Goal: Navigation & Orientation: Find specific page/section

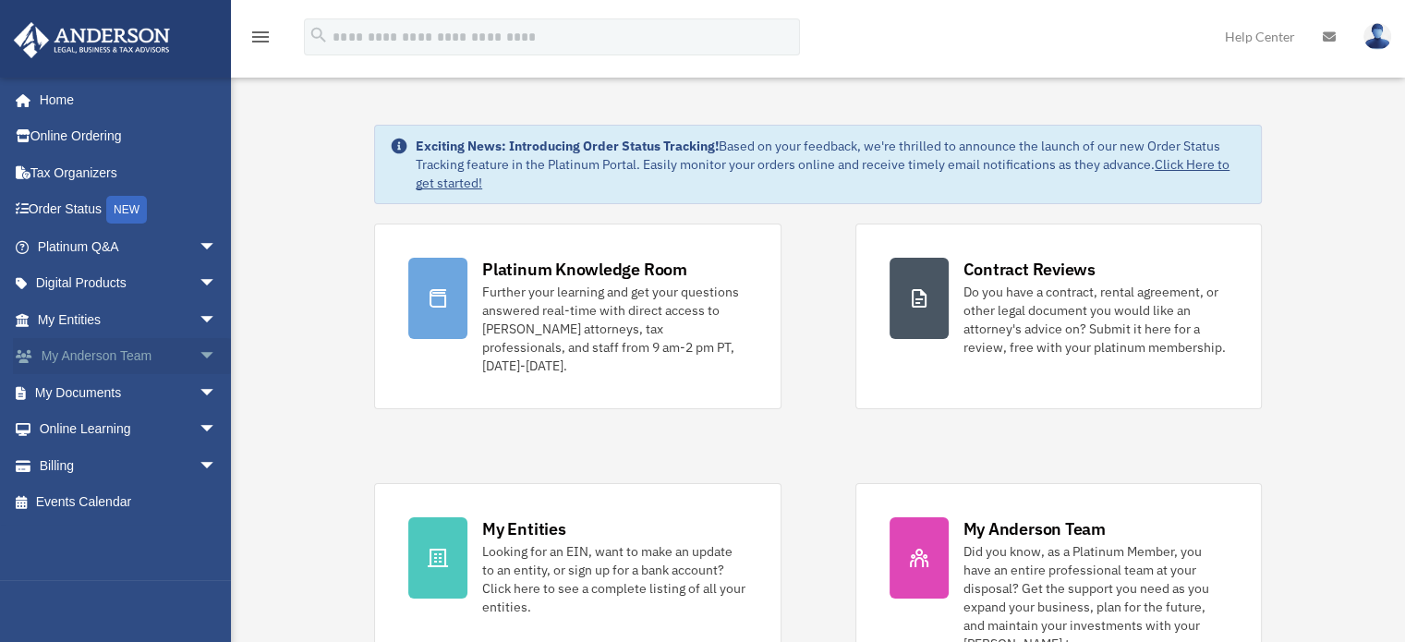
click at [199, 352] on span "arrow_drop_down" at bounding box center [217, 357] width 37 height 38
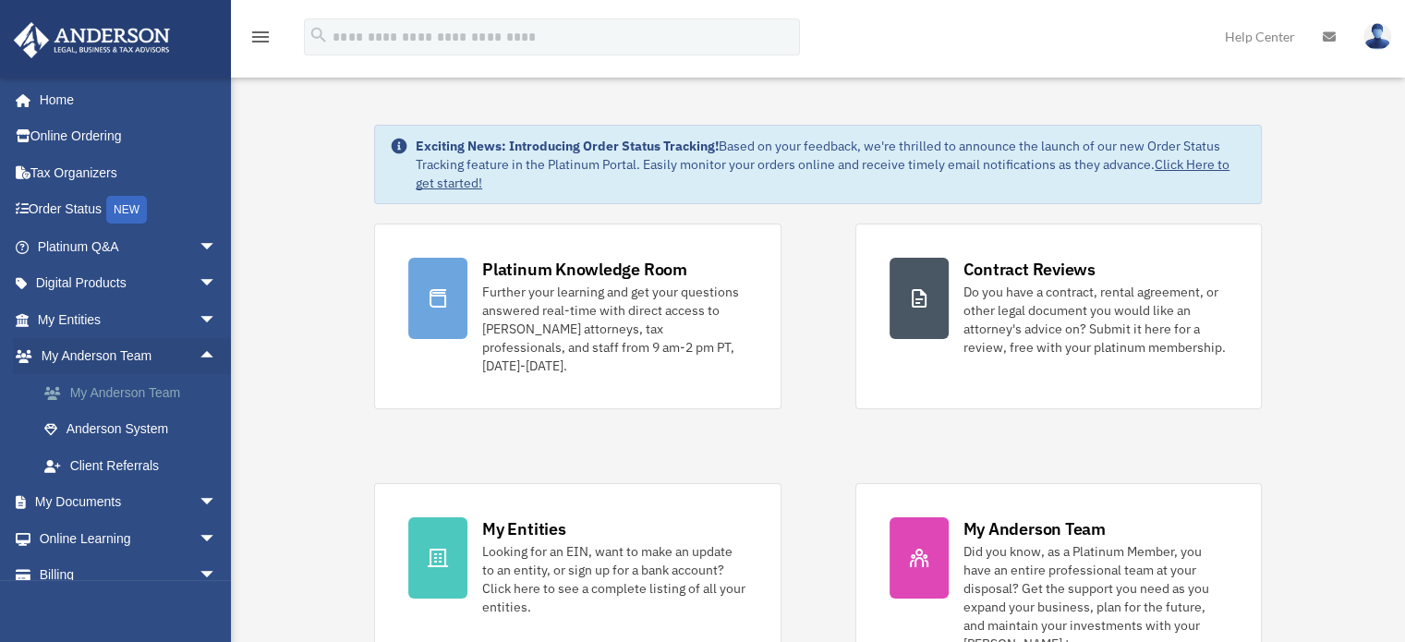
click at [147, 387] on link "My Anderson Team" at bounding box center [135, 392] width 219 height 37
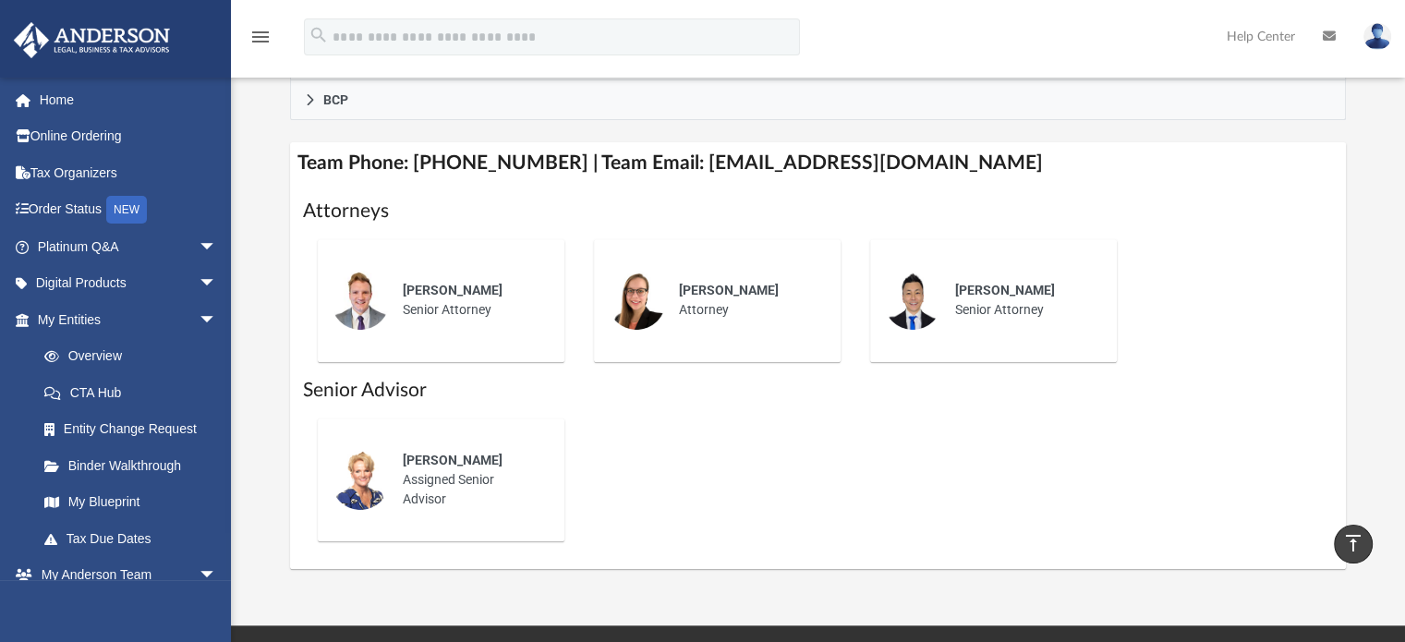
scroll to position [654, 0]
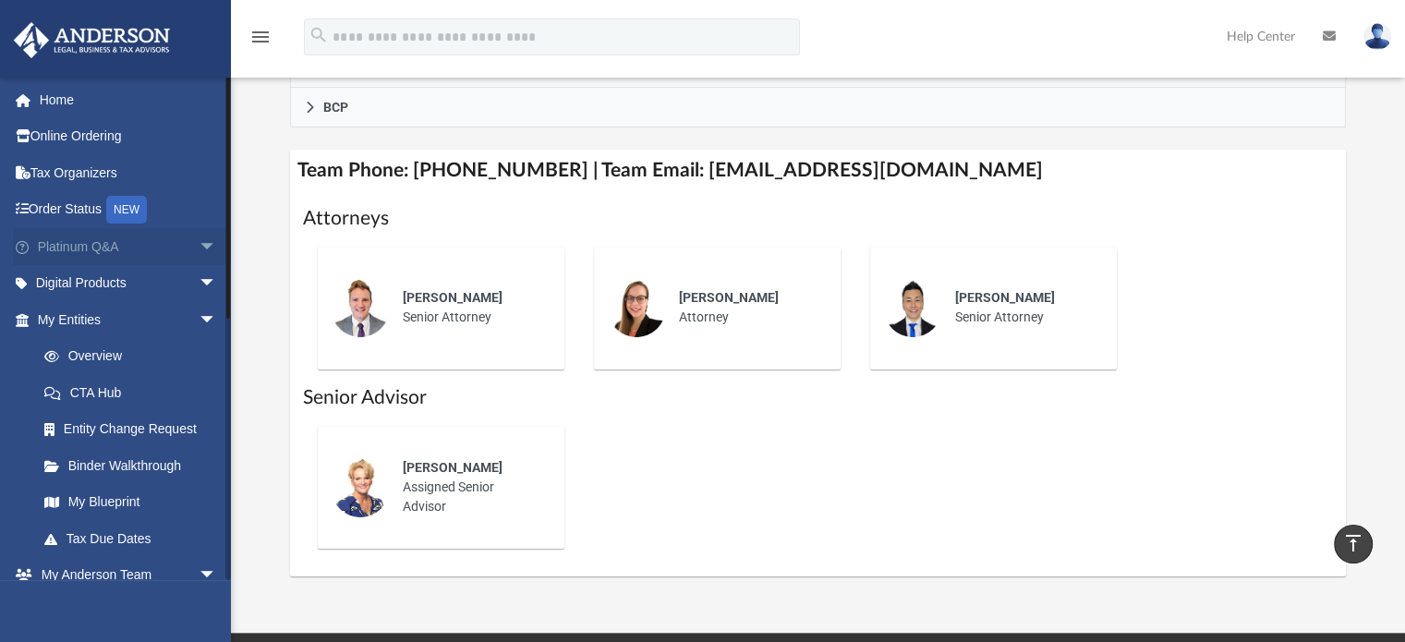
click at [202, 255] on span "arrow_drop_down" at bounding box center [217, 247] width 37 height 38
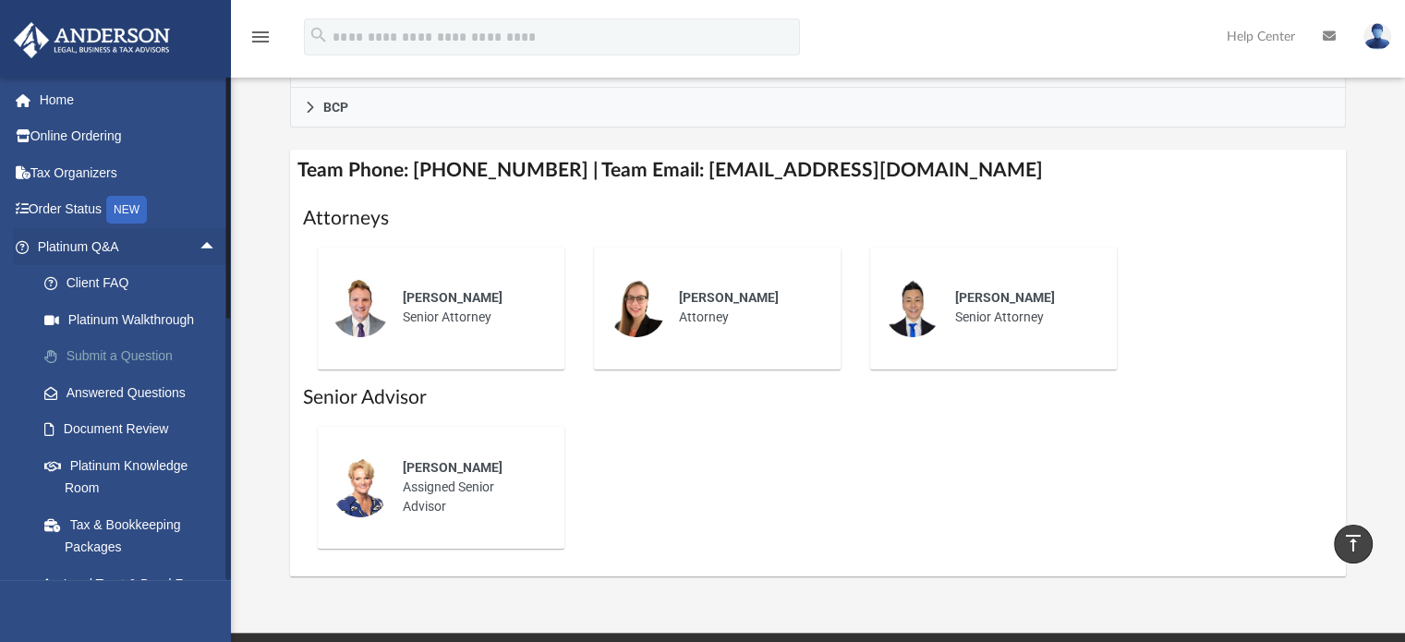
click at [136, 365] on link "Submit a Question" at bounding box center [135, 356] width 219 height 37
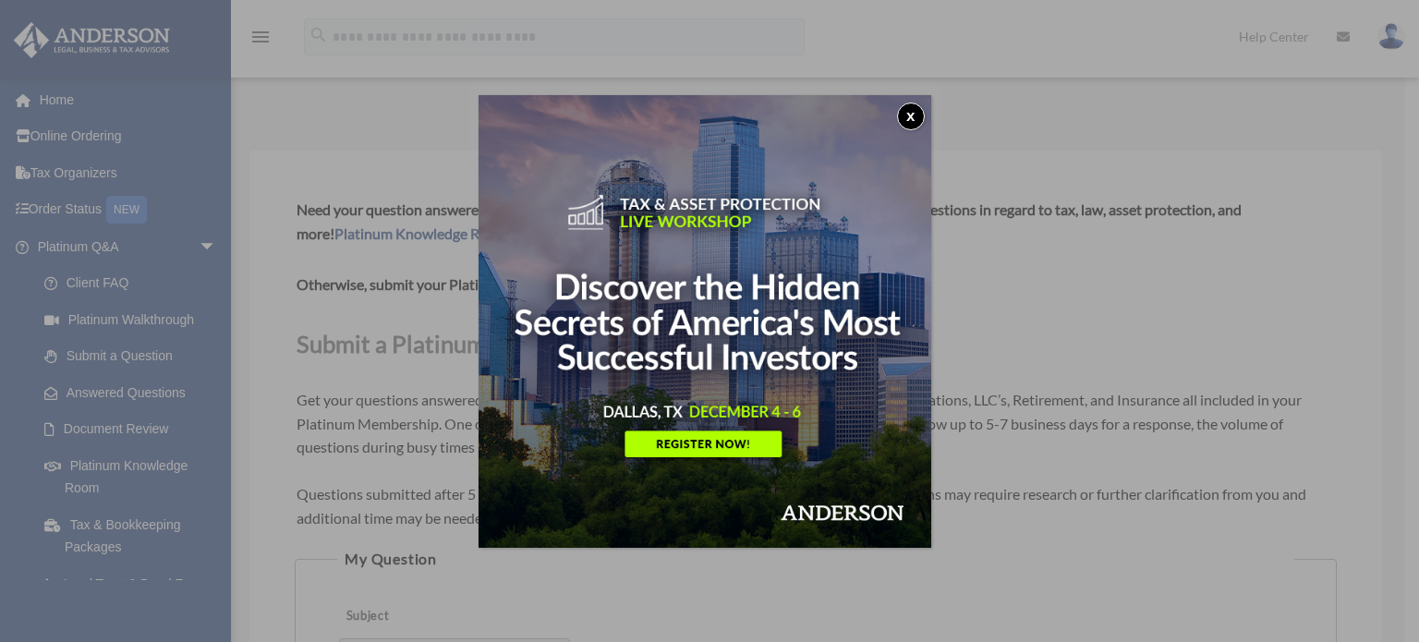
click at [913, 116] on button "x" at bounding box center [911, 117] width 28 height 28
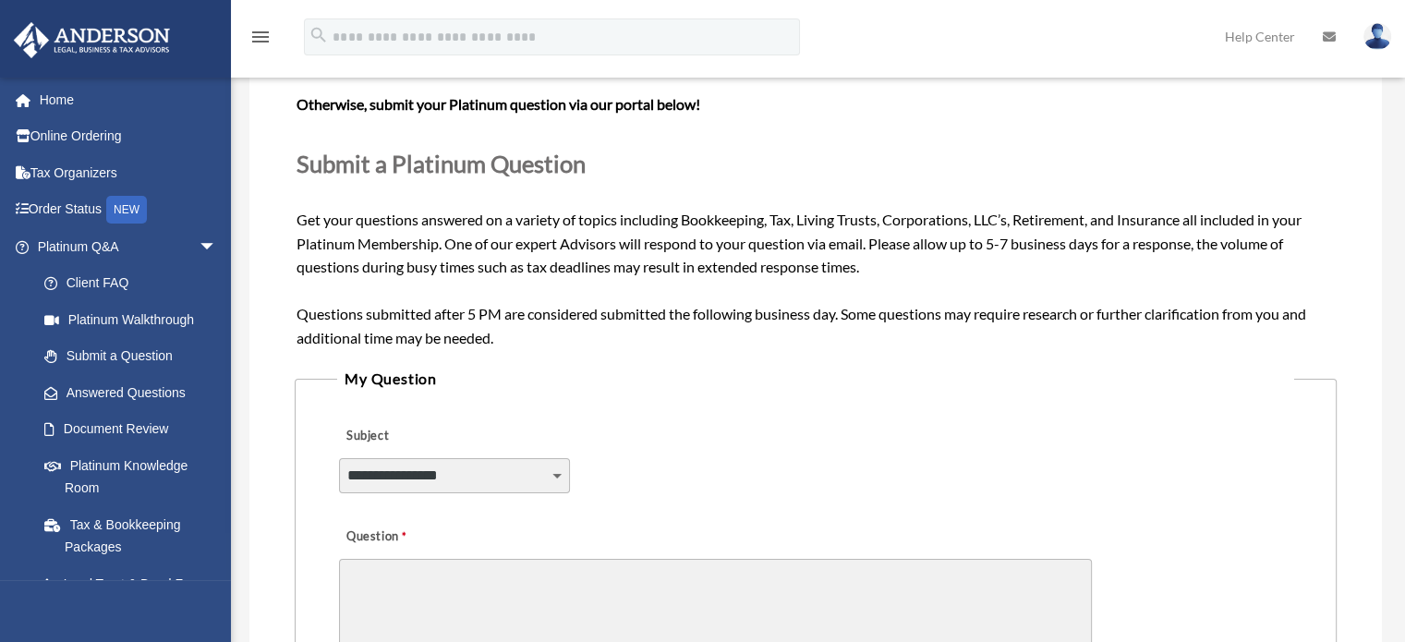
scroll to position [181, 0]
click at [139, 430] on link "Document Review" at bounding box center [135, 429] width 219 height 37
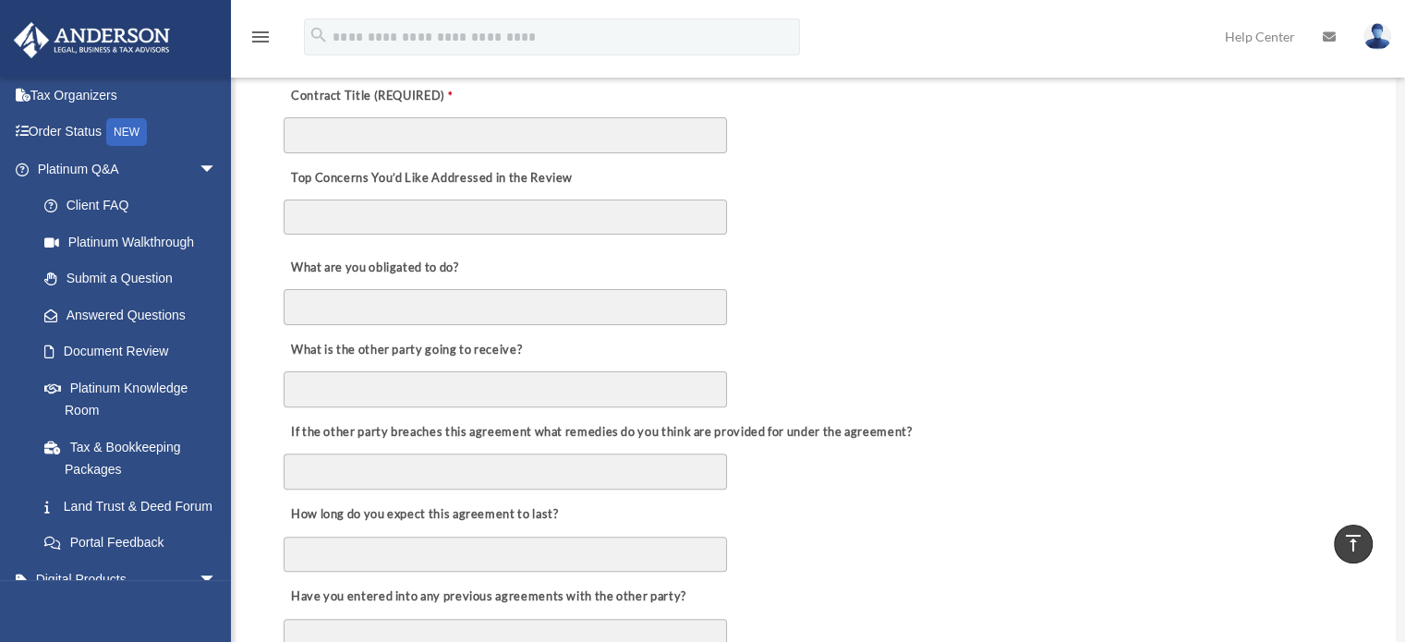
scroll to position [491, 0]
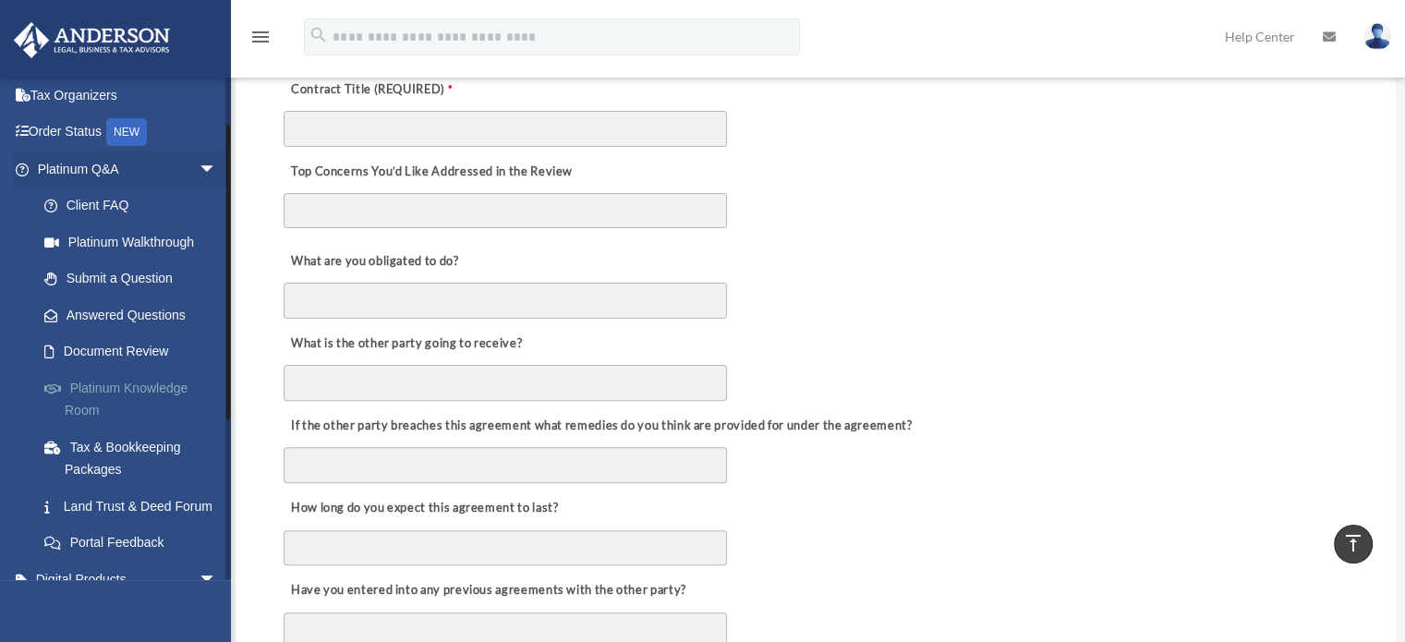
click at [119, 386] on link "Platinum Knowledge Room" at bounding box center [135, 399] width 219 height 59
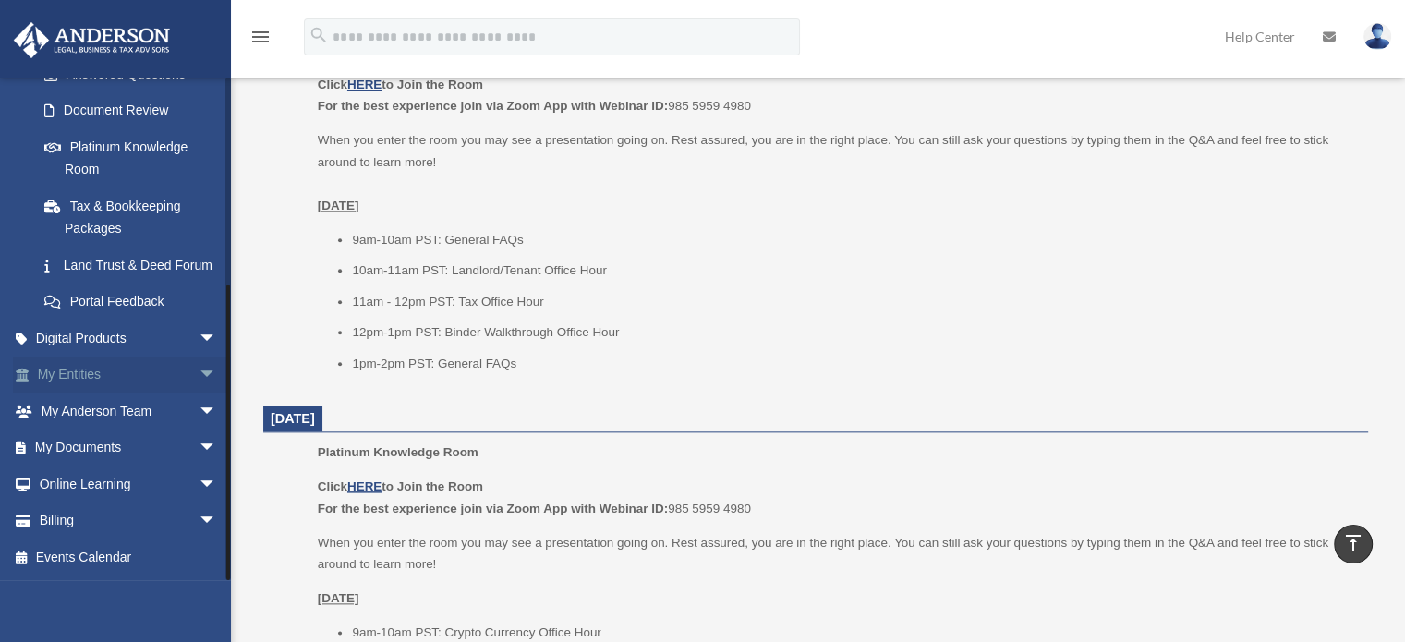
scroll to position [2011, 0]
click at [115, 562] on link "Events Calendar" at bounding box center [129, 557] width 232 height 37
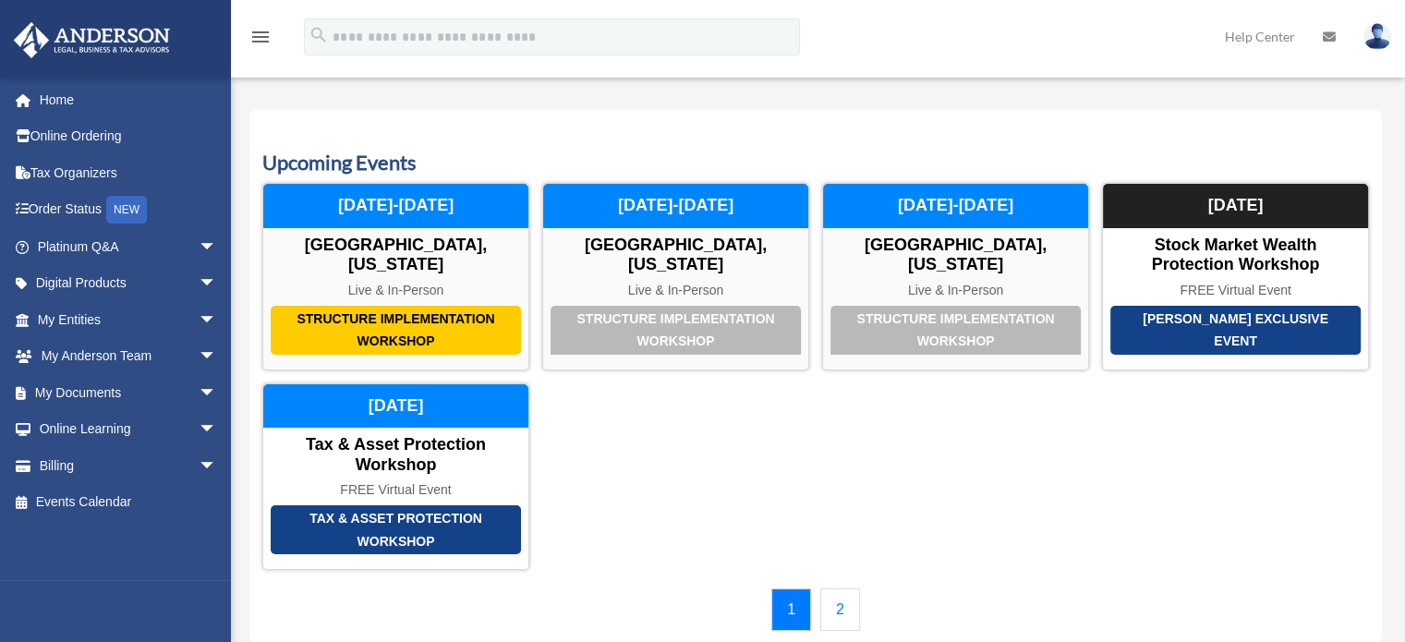
click at [830, 589] on link "2" at bounding box center [840, 610] width 40 height 43
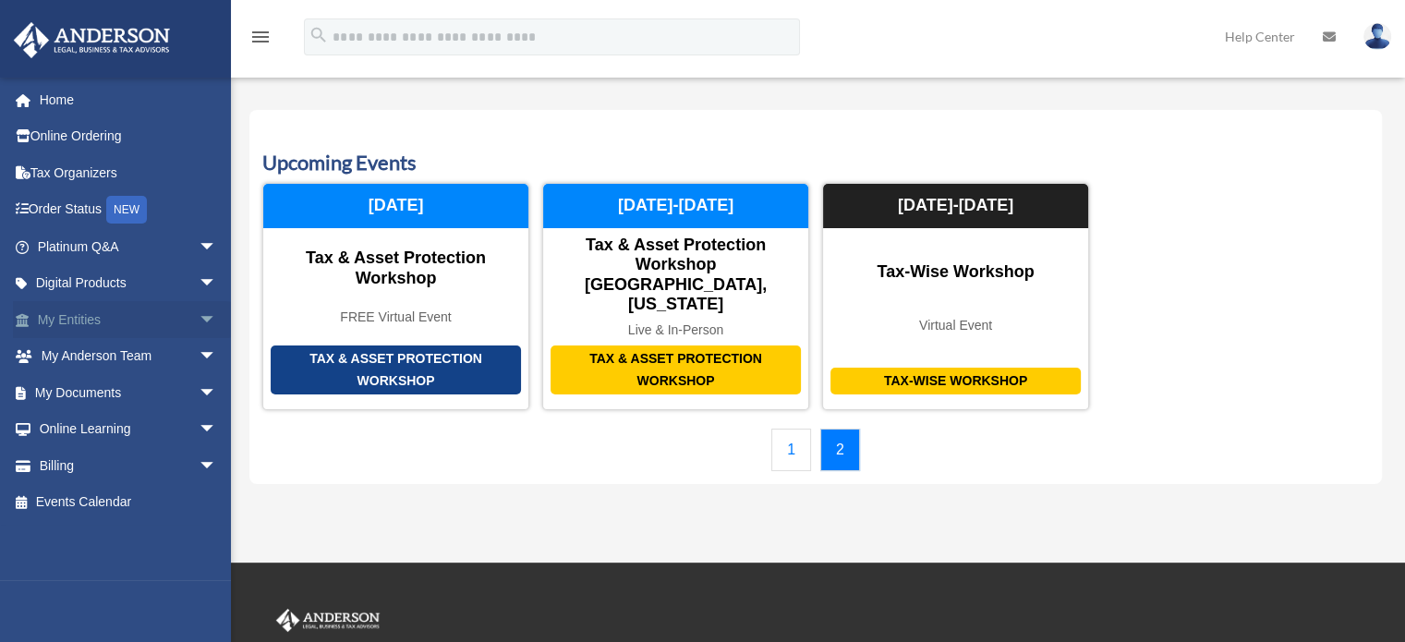
click at [199, 324] on span "arrow_drop_down" at bounding box center [217, 320] width 37 height 38
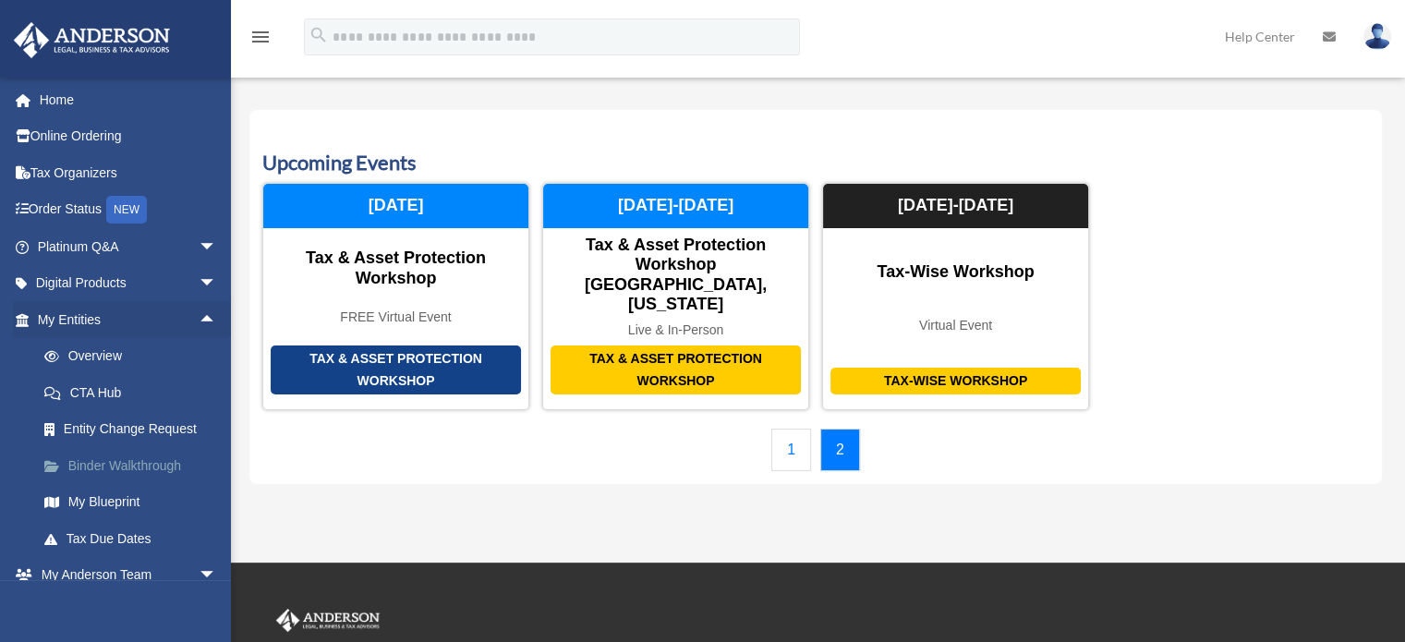
click at [174, 475] on link "Binder Walkthrough" at bounding box center [135, 465] width 219 height 37
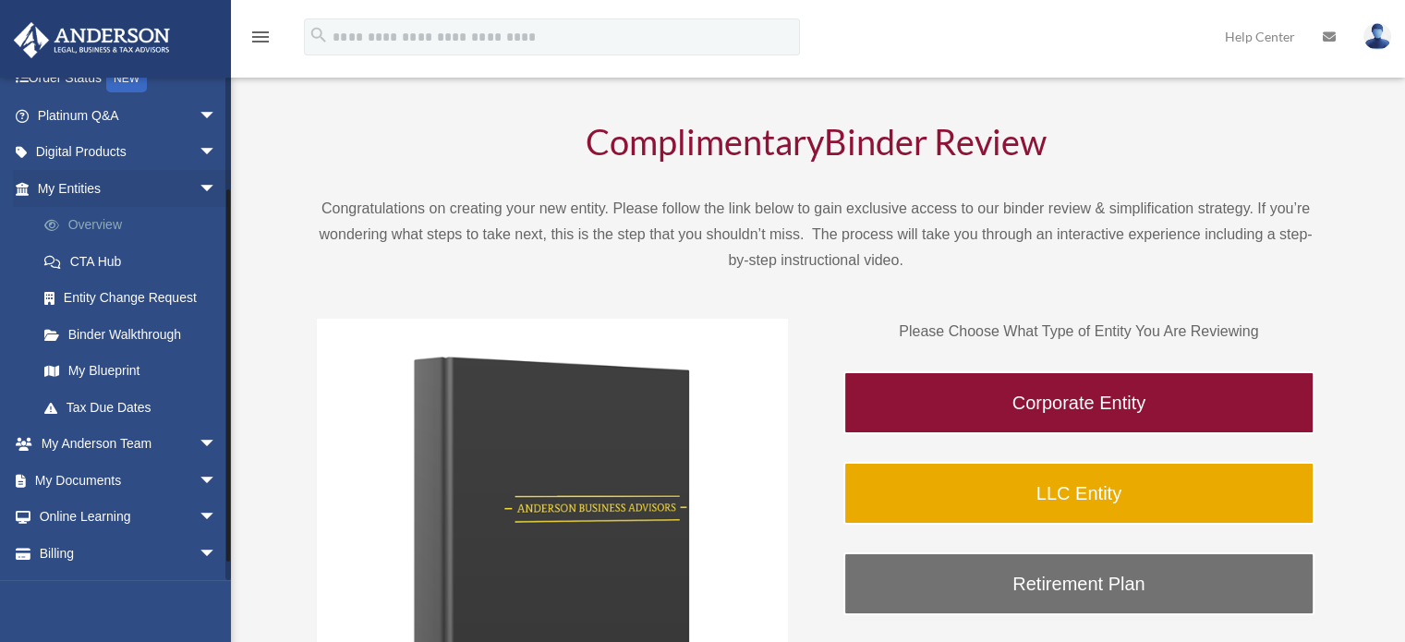
scroll to position [143, 0]
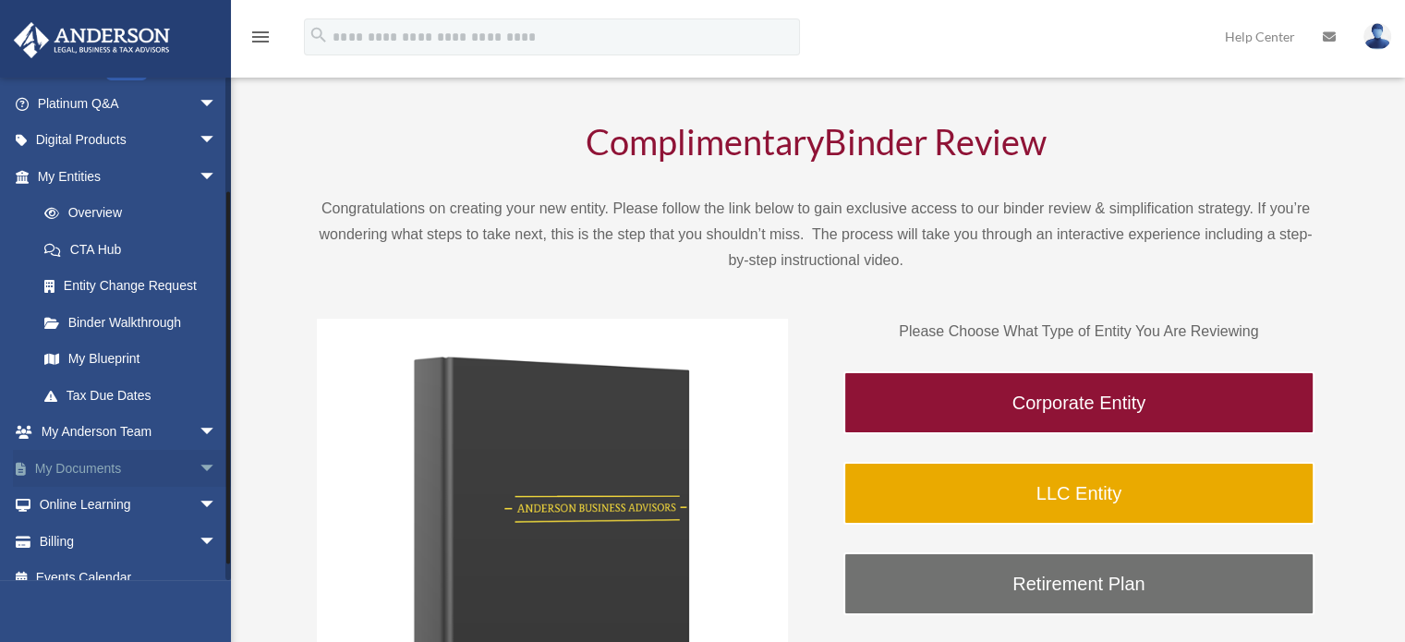
click at [199, 465] on span "arrow_drop_down" at bounding box center [217, 469] width 37 height 38
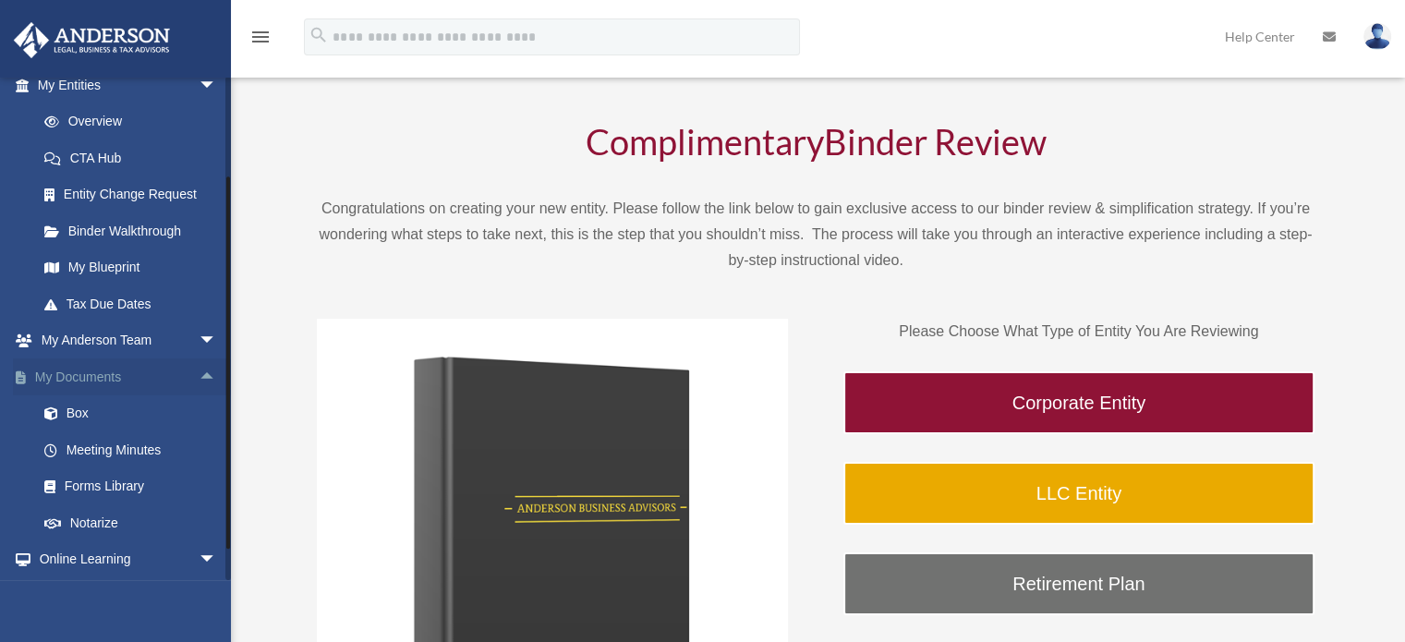
scroll to position [236, 0]
click at [72, 412] on link "Box" at bounding box center [135, 413] width 219 height 37
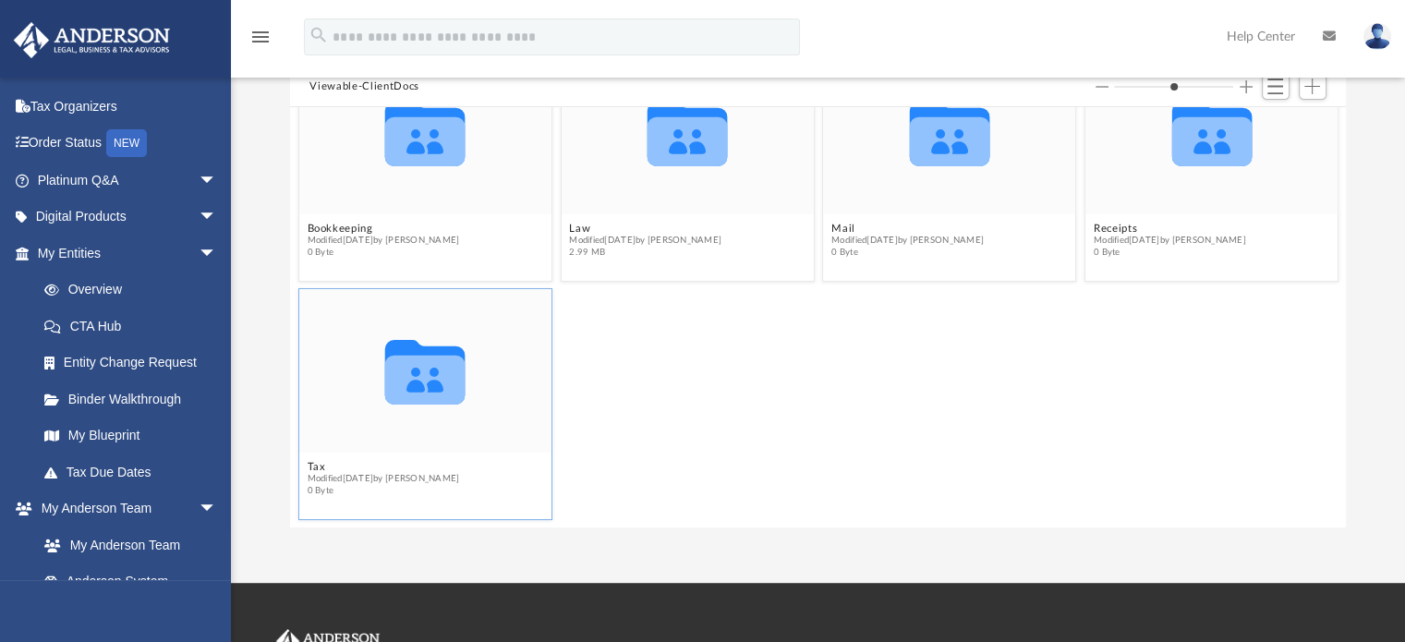
scroll to position [181, 0]
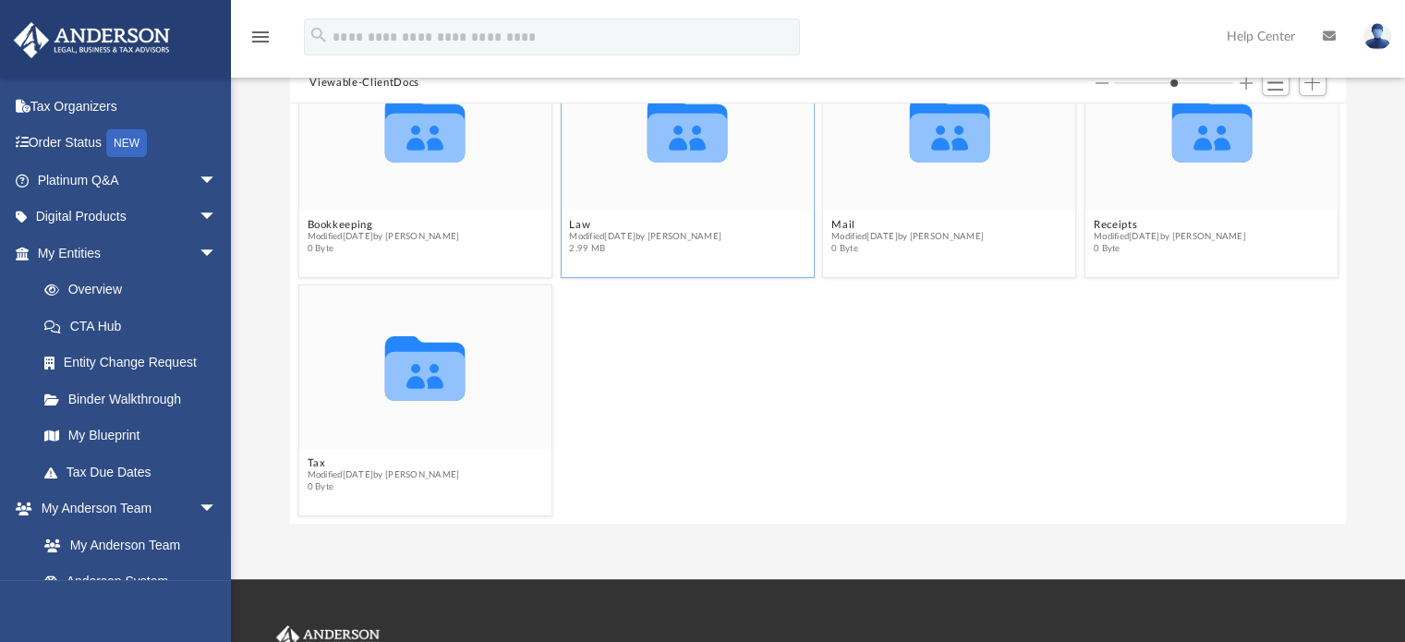
click at [647, 240] on span "Modified [DATE] by [PERSON_NAME]" at bounding box center [645, 237] width 152 height 12
click at [673, 136] on icon "grid" at bounding box center [687, 138] width 80 height 49
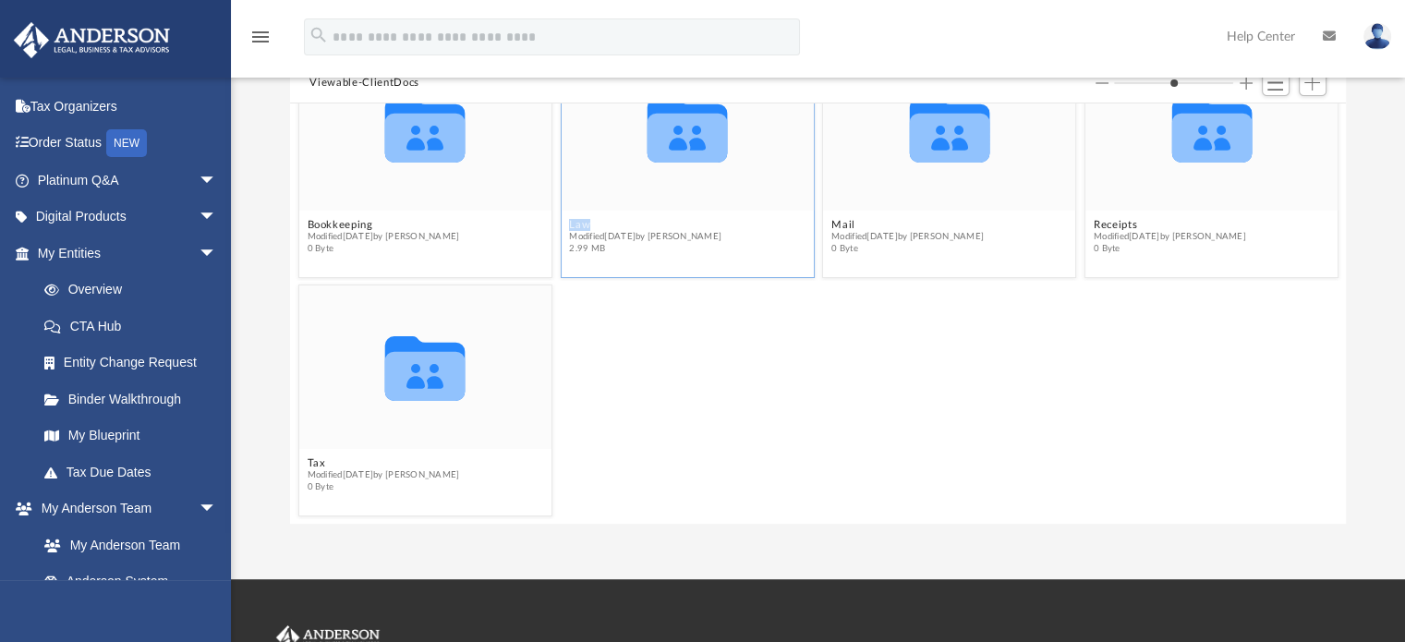
click at [673, 136] on icon "grid" at bounding box center [687, 138] width 80 height 49
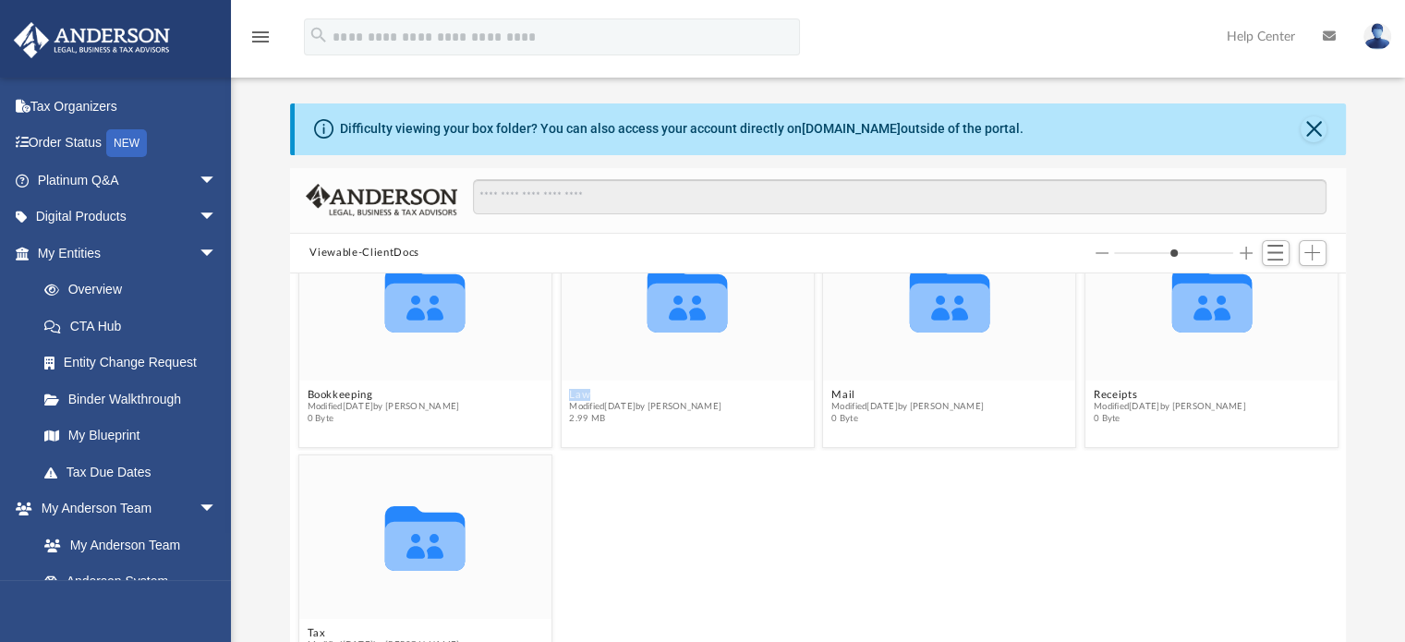
scroll to position [0, 0]
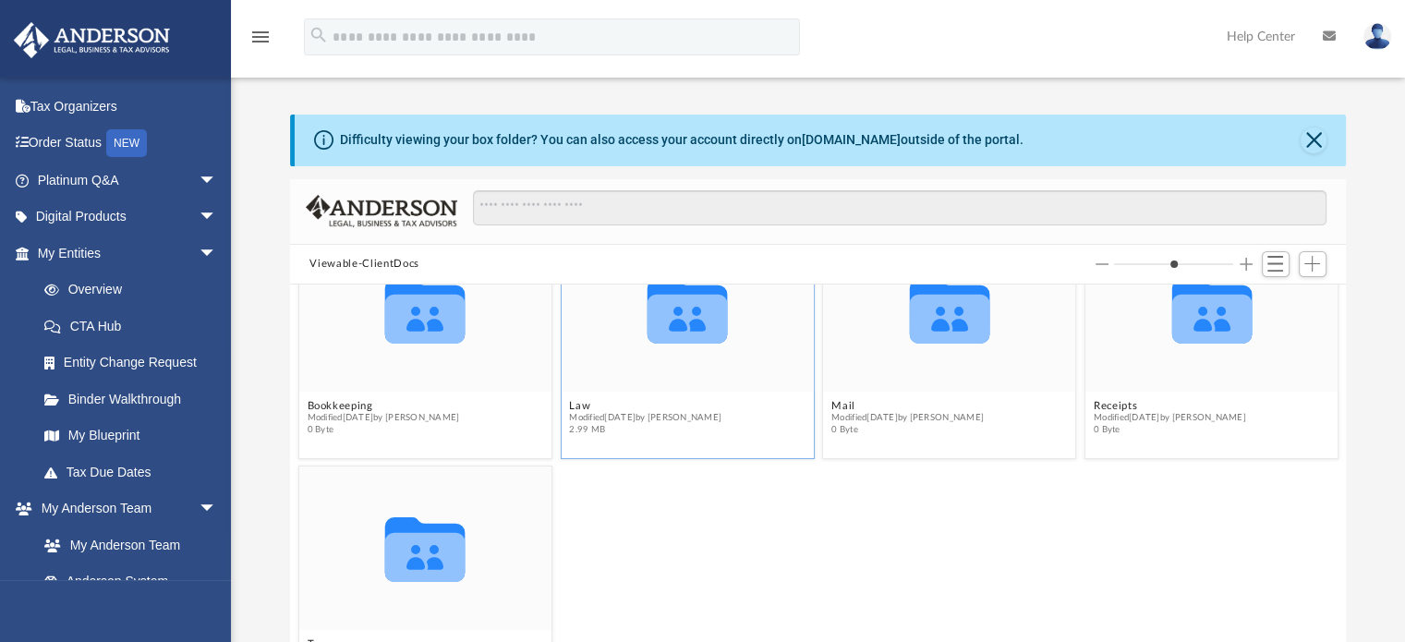
click at [732, 356] on icon "Collaborated Folder" at bounding box center [688, 310] width 152 height 98
click at [1275, 254] on button "Switch to List View" at bounding box center [1276, 264] width 28 height 26
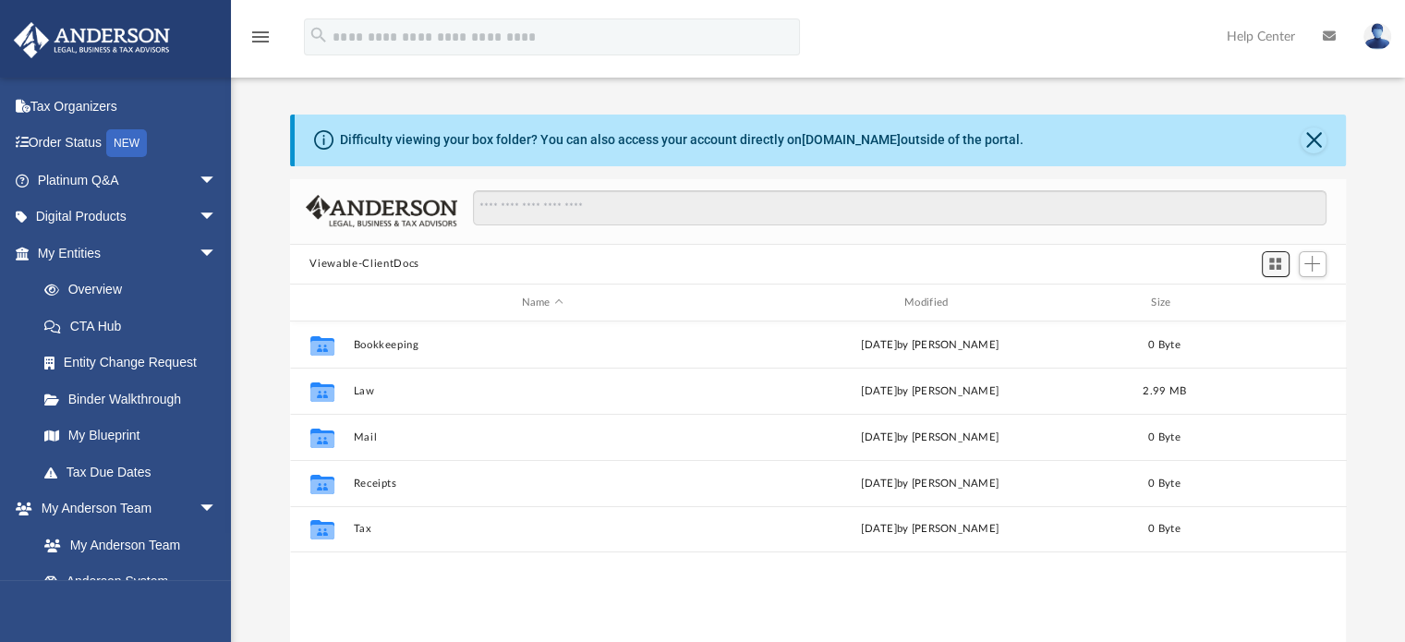
scroll to position [406, 1042]
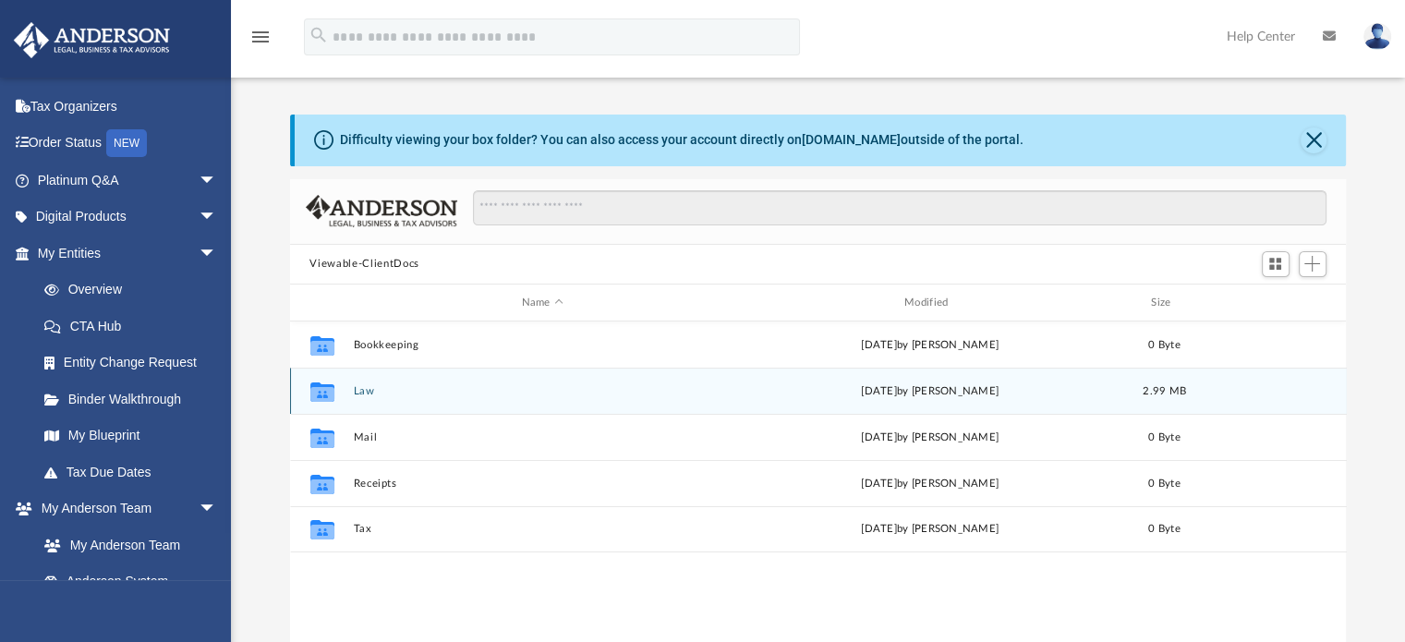
click at [956, 395] on div "yesterday by Amber Johnson" at bounding box center [929, 391] width 379 height 17
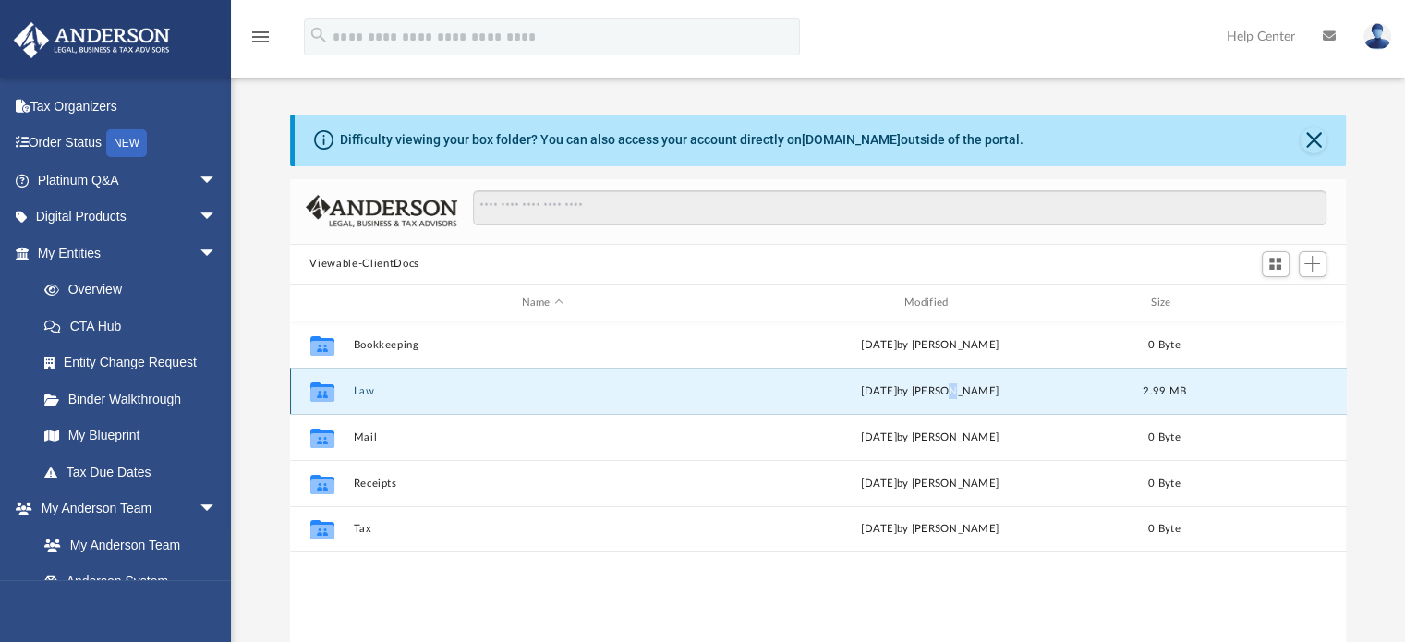
click at [956, 395] on div "yesterday by Amber Johnson" at bounding box center [929, 391] width 379 height 17
click at [395, 318] on div "Name Modified Size" at bounding box center [818, 303] width 1057 height 37
